Goal: Task Accomplishment & Management: Manage account settings

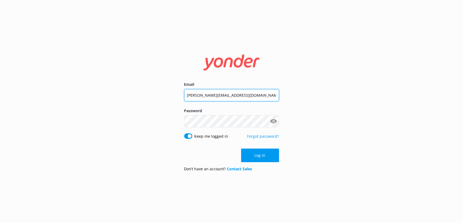
drag, startPoint x: 240, startPoint y: 94, endPoint x: 154, endPoint y: 93, distance: 86.2
click at [154, 93] on div "Email [PERSON_NAME][EMAIL_ADDRESS][DOMAIN_NAME] Password Show password Keep me …" at bounding box center [231, 111] width 463 height 223
type input "[PERSON_NAME][EMAIL_ADDRESS][DOMAIN_NAME]"
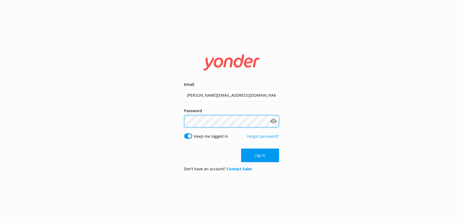
click at [179, 119] on div "Email [PERSON_NAME][EMAIL_ADDRESS][DOMAIN_NAME] Password Show password Keep me …" at bounding box center [231, 111] width 108 height 129
click at [273, 122] on button "Show password" at bounding box center [273, 121] width 11 height 11
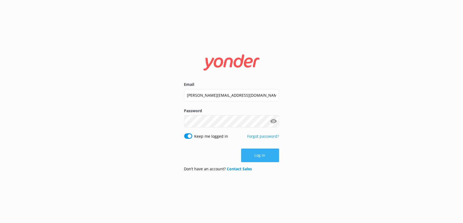
click at [267, 156] on button "Log in" at bounding box center [260, 155] width 38 height 14
